Goal: Transaction & Acquisition: Purchase product/service

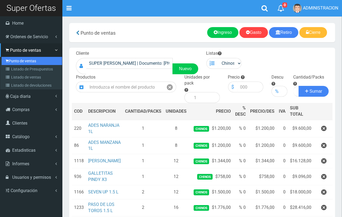
click at [17, 61] on link "Punto de ventas" at bounding box center [32, 61] width 60 height 8
click at [25, 60] on link "Punto de ventas" at bounding box center [32, 61] width 60 height 8
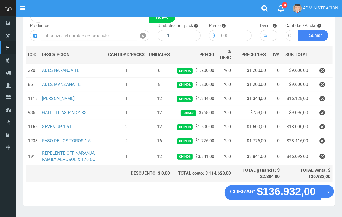
scroll to position [53, 0]
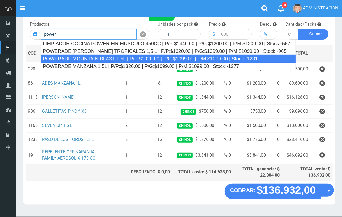
click at [103, 56] on div "POWERADE MOUNTAIN BLAST 1,5L | P/P:$1320.00 | P/G:$1099.00 | P/M:$1099.00 | Sto…" at bounding box center [168, 59] width 255 height 8
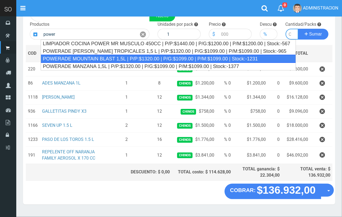
type input "POWERADE MOUNTAIN BLAST 1,5L | P/P:$1320.00 | P/G:$1099.00 | P/M:$1099.00 | Sto…"
type input "4"
type input "1320.00"
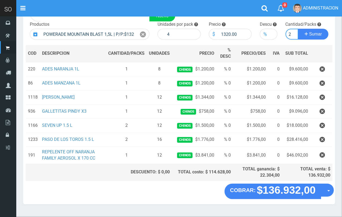
scroll to position [0, 1]
type input "2"
click at [298, 29] on button "Sumar" at bounding box center [313, 34] width 30 height 11
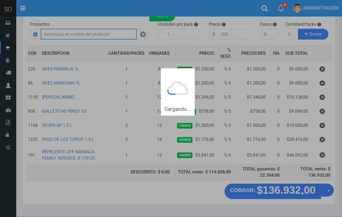
scroll to position [0, 0]
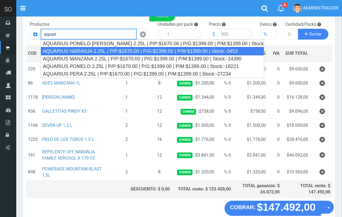
click at [129, 50] on div "AQUARIUS NARANJA 2.25L | P/P:$1670.00 | P/G:$1399.00 | P/M:$1399.00 | Stock:-34…" at bounding box center [152, 51] width 223 height 8
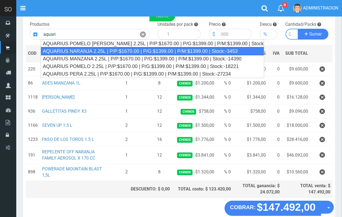
type input "AQUARIUS NARANJA 2.25L | P/P:$1670.00 | P/G:$1399.00 | P/M:$1399.00 | Stock:-34…"
type input "6"
type input "1670.00"
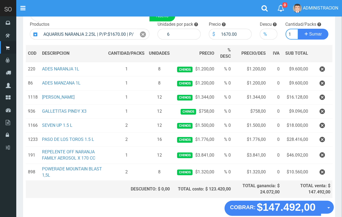
scroll to position [0, 1]
type input "1"
click at [298, 29] on button "Sumar" at bounding box center [313, 34] width 30 height 11
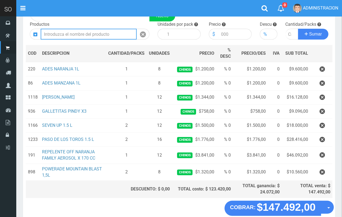
scroll to position [0, 0]
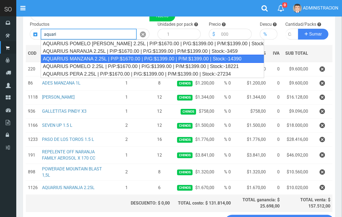
click at [140, 60] on div "AQUARIUS MANZANA 2.25L | P/P:$1670.00 | P/G:$1399.00 | P/M:$1399.00 | Stock:-14…" at bounding box center [152, 59] width 223 height 8
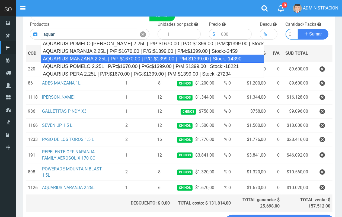
type input "AQUARIUS MANZANA 2.25L | P/P:$1670.00 | P/G:$1399.00 | P/M:$1399.00 | Stock:-14…"
type input "6"
type input "1670.00"
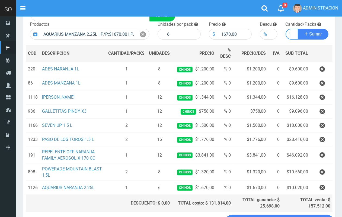
scroll to position [0, 1]
type input "1"
click at [298, 29] on button "Sumar" at bounding box center [313, 34] width 30 height 11
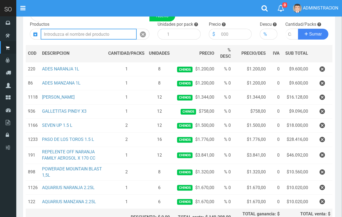
scroll to position [110, 0]
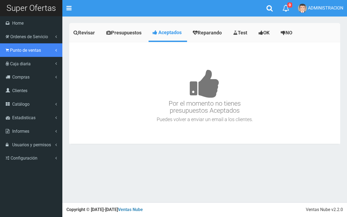
click at [28, 51] on span "Punto de ventas" at bounding box center [25, 50] width 31 height 5
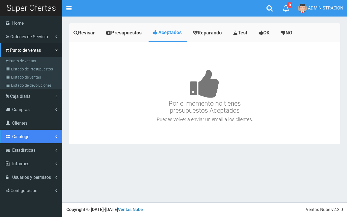
drag, startPoint x: 28, startPoint y: 137, endPoint x: 28, endPoint y: 134, distance: 3.3
click at [28, 137] on span "Catálogo" at bounding box center [20, 136] width 17 height 5
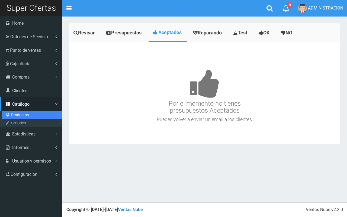
click at [25, 116] on link "Productos" at bounding box center [32, 115] width 60 height 8
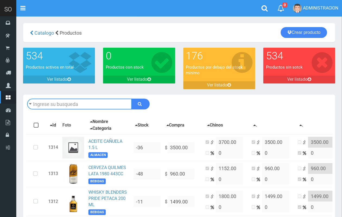
click at [74, 99] on input "text" at bounding box center [79, 104] width 105 height 11
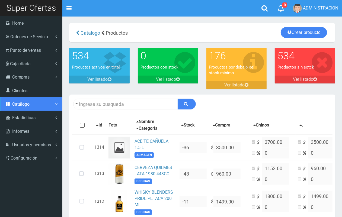
click at [17, 107] on link "Catálogo" at bounding box center [31, 104] width 62 height 14
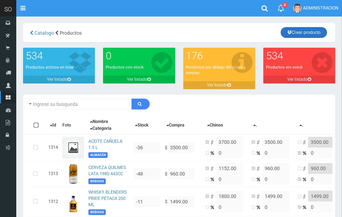
click at [301, 33] on link "Crear producto" at bounding box center [303, 32] width 46 height 11
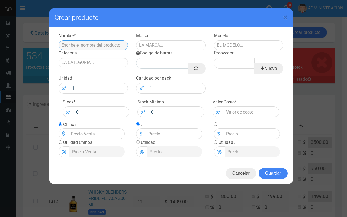
click at [86, 43] on input "text" at bounding box center [94, 45] width 70 height 10
type input "COPOS DE MAIZ"
